Goal: Navigation & Orientation: Find specific page/section

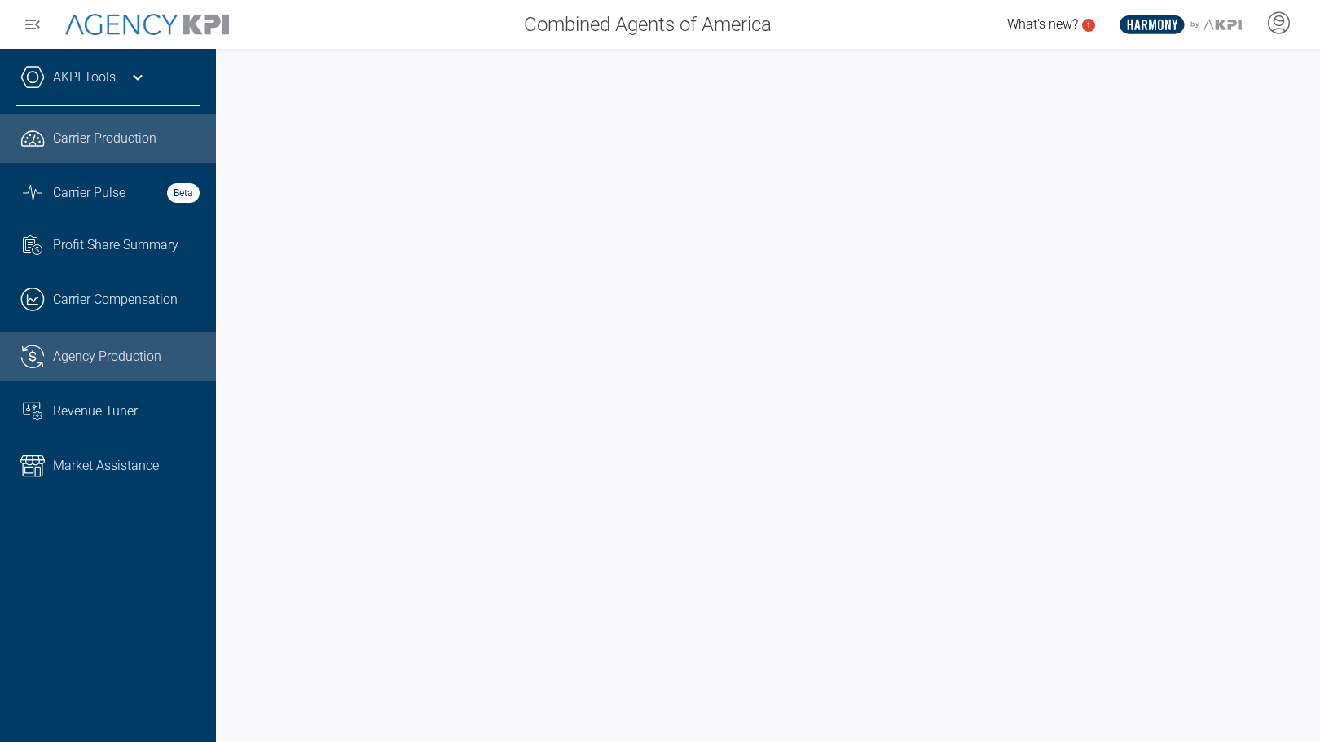
click at [129, 350] on span "Agency Production" at bounding box center [107, 357] width 108 height 20
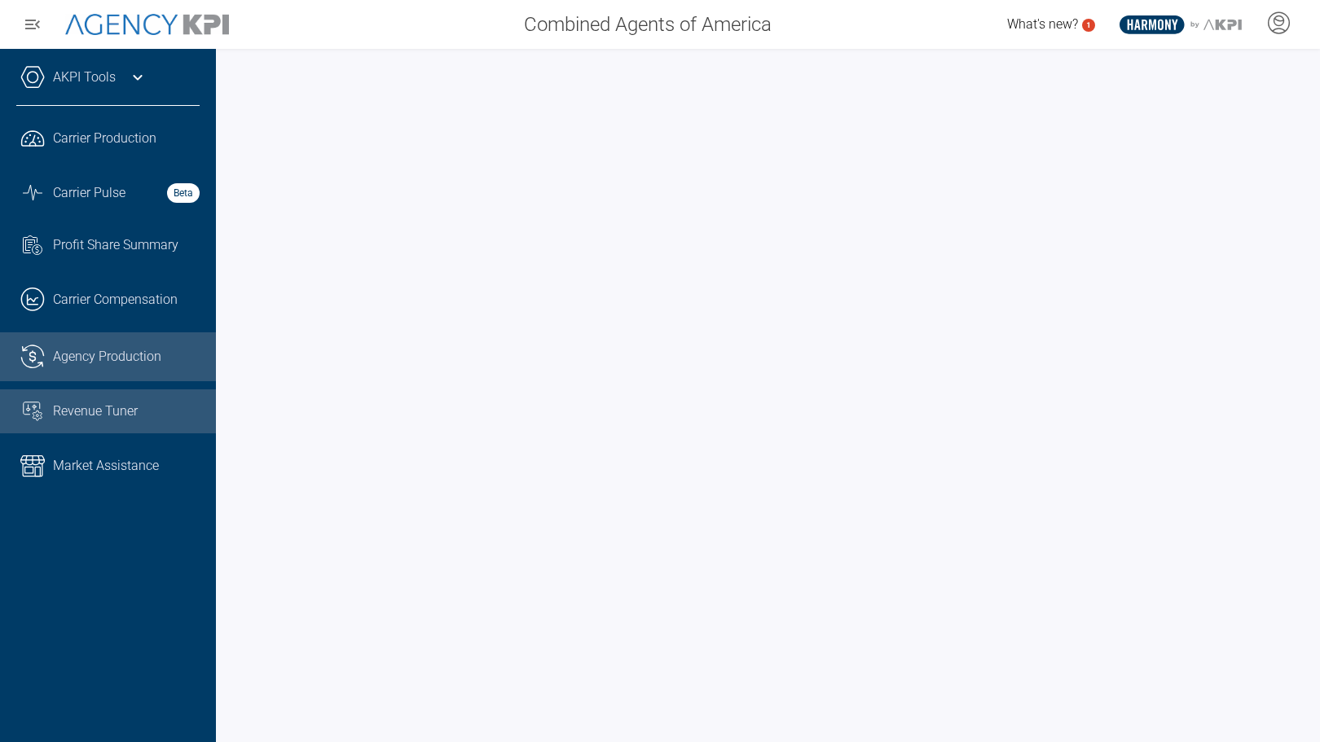
click at [61, 418] on span "Revenue Tuner" at bounding box center [95, 412] width 85 height 20
click at [95, 368] on link ".cls-1{fill:none;stroke:#221f20;stroke-linecap:round;stroke-linejoin:round;stro…" at bounding box center [108, 356] width 216 height 49
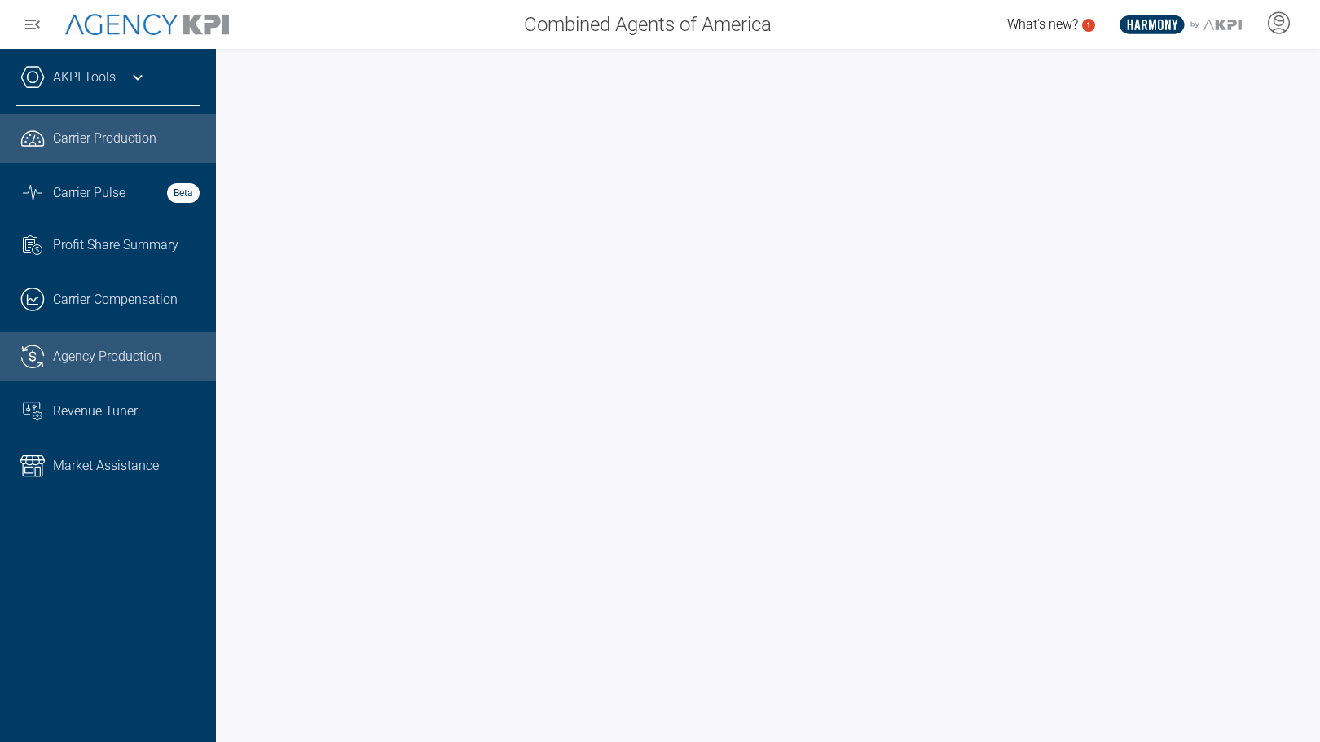
click at [97, 133] on span "Carrier Production" at bounding box center [104, 139] width 103 height 20
click at [103, 356] on span "Agency Production" at bounding box center [107, 357] width 108 height 20
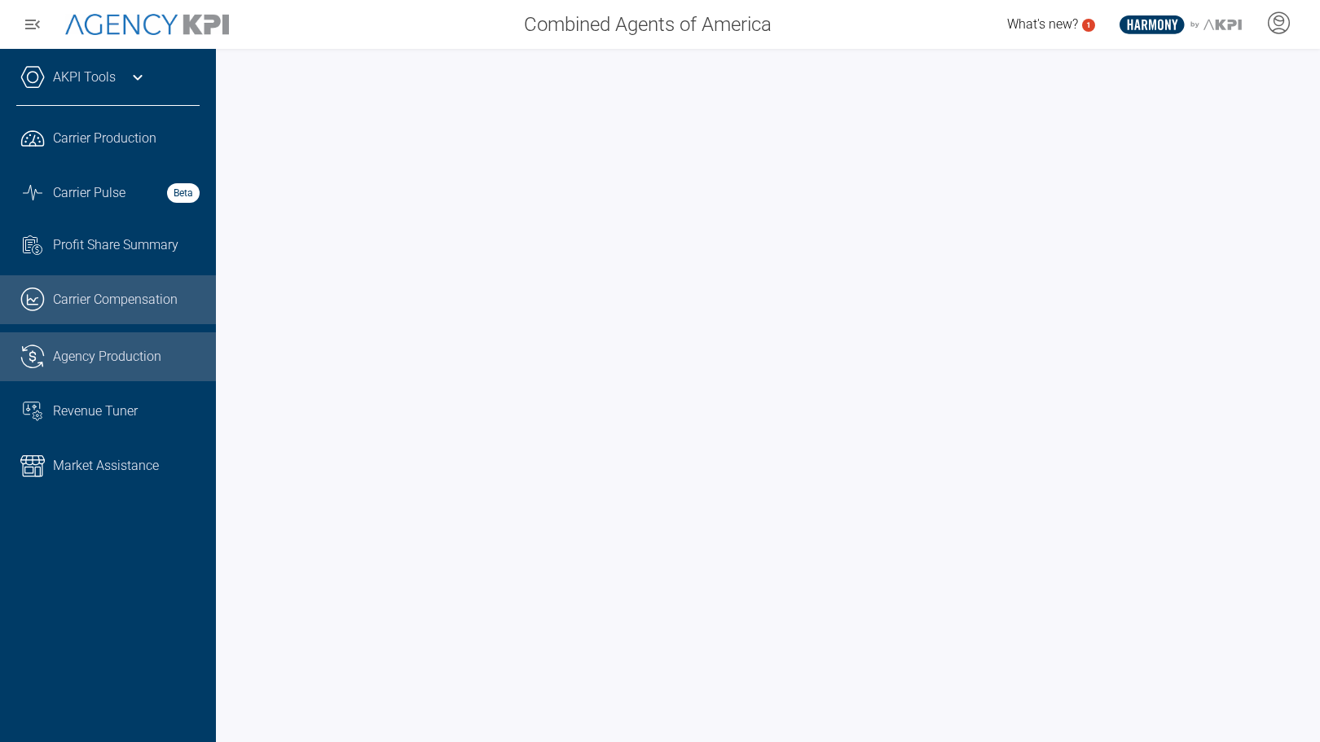
click at [144, 304] on span "Carrier Compensation" at bounding box center [115, 300] width 125 height 20
click at [90, 352] on span "Agency Production" at bounding box center [107, 357] width 108 height 20
click at [94, 361] on span "Agency Production" at bounding box center [107, 357] width 108 height 20
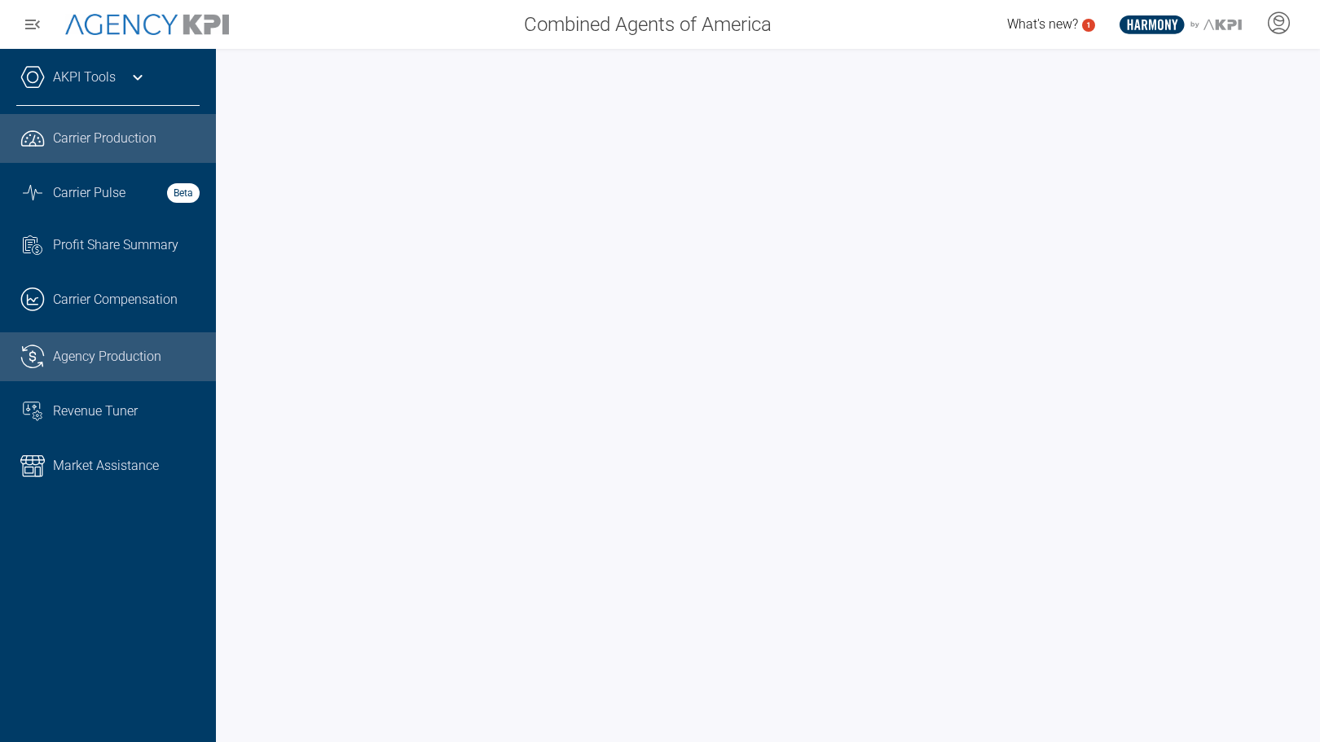
click at [122, 146] on span "Carrier Production" at bounding box center [104, 139] width 103 height 20
click at [122, 355] on span "Agency Production" at bounding box center [107, 357] width 108 height 20
